Goal: Task Accomplishment & Management: Manage account settings

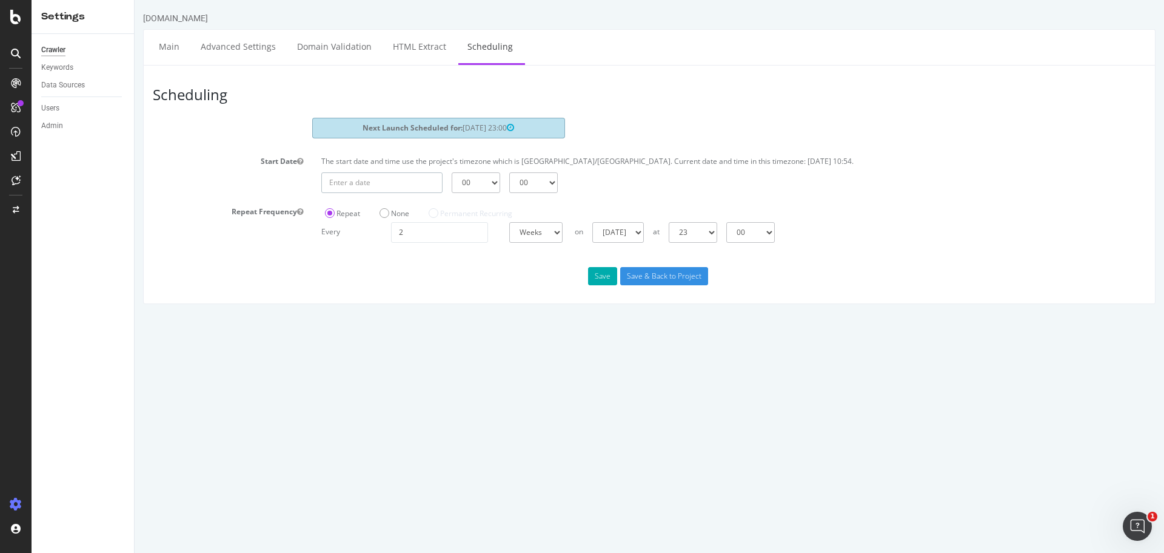
type input "[DATE]"
click at [380, 184] on input "[DATE]" at bounding box center [381, 182] width 121 height 21
click at [257, 183] on div "Start Date The start date and time use the project's timezone which is [GEOGRAP…" at bounding box center [650, 172] width 1012 height 41
click at [399, 181] on input "[DATE]" at bounding box center [381, 182] width 121 height 21
click at [243, 161] on label "Start Date" at bounding box center [228, 159] width 169 height 15
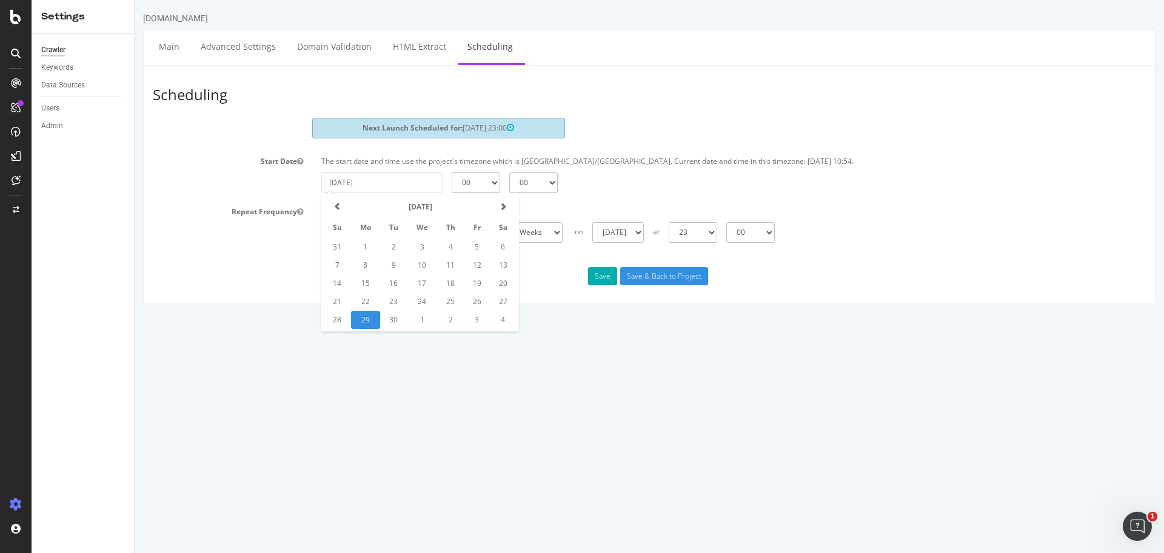
click at [297, 161] on button "Start Date" at bounding box center [300, 161] width 6 height 10
click at [417, 176] on input "[DATE]" at bounding box center [381, 182] width 121 height 21
click at [602, 190] on div "[DATE] 00 01 02 03 04 05 06 07 08 09 10 11 12 13 14 15 16 17 18 19 20 21 22 23 …" at bounding box center [733, 182] width 837 height 21
click at [442, 316] on html "[DOMAIN_NAME] Main Advanced Settings Domain Validation HTML Extract Scheduling …" at bounding box center [650, 158] width 1030 height 316
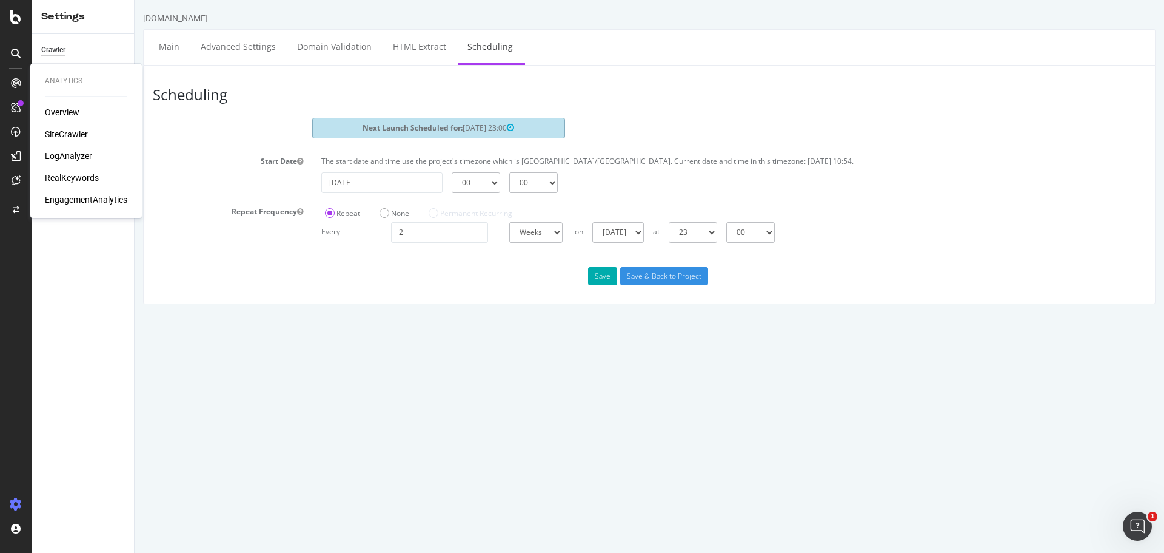
click at [69, 115] on div "Overview" at bounding box center [62, 112] width 35 height 12
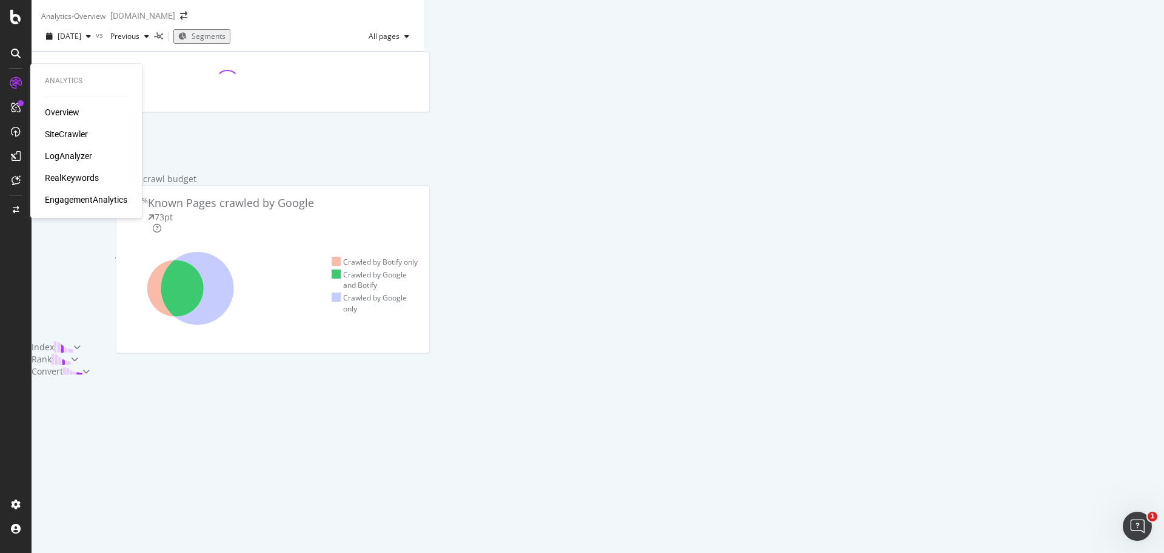
click at [67, 131] on div "SiteCrawler" at bounding box center [66, 134] width 43 height 12
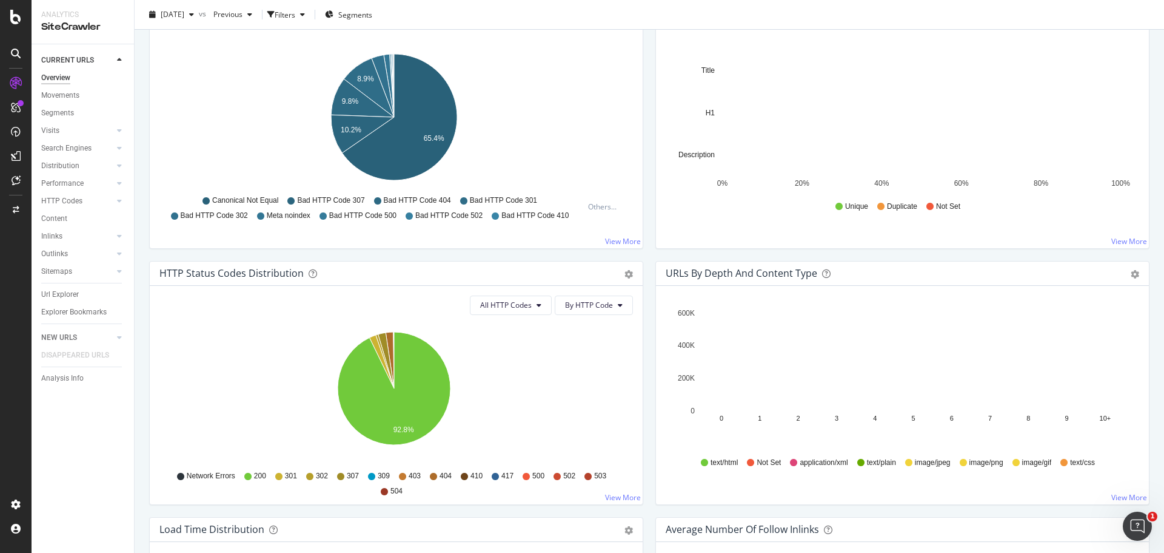
scroll to position [364, 0]
